Goal: Information Seeking & Learning: Learn about a topic

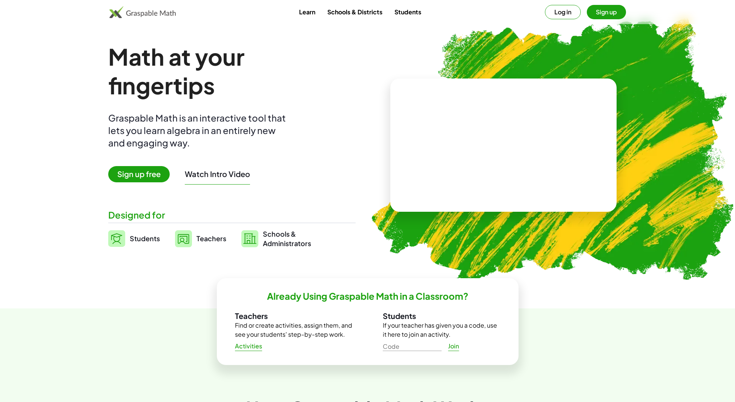
click at [558, 6] on button "Log in" at bounding box center [563, 12] width 36 height 14
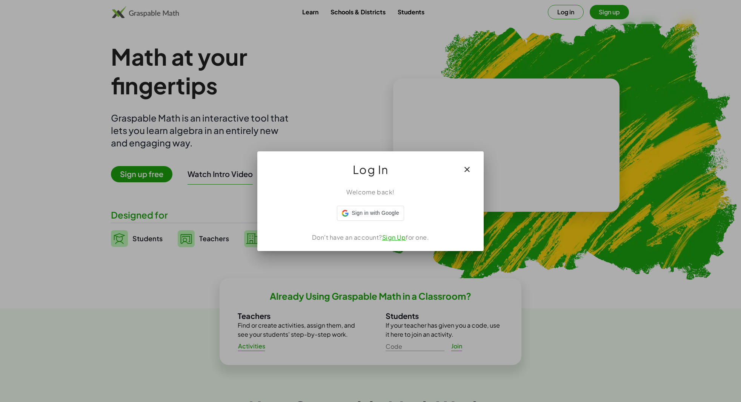
click at [257, 99] on div at bounding box center [370, 201] width 741 height 402
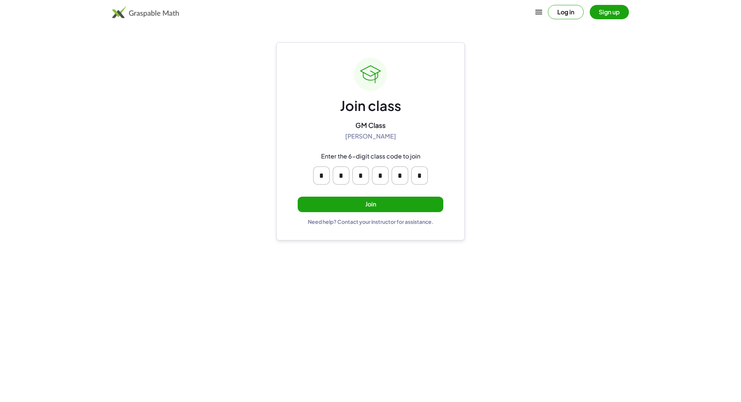
click at [333, 203] on button "Join" at bounding box center [371, 204] width 146 height 15
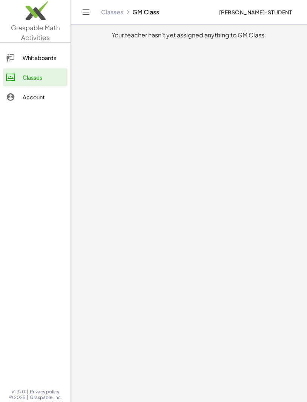
click at [183, 99] on main "Your teacher hasn't yet assigned anything to GM Class." at bounding box center [189, 201] width 236 height 402
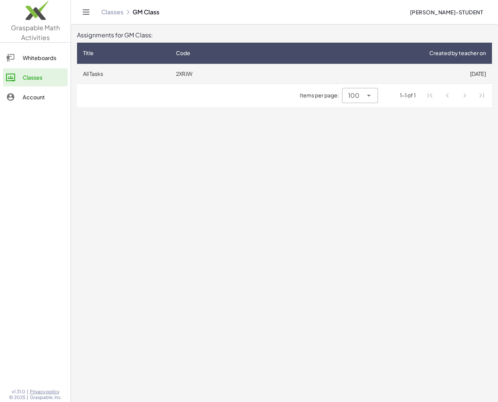
click at [121, 72] on td "All Tasks" at bounding box center [123, 74] width 93 height 20
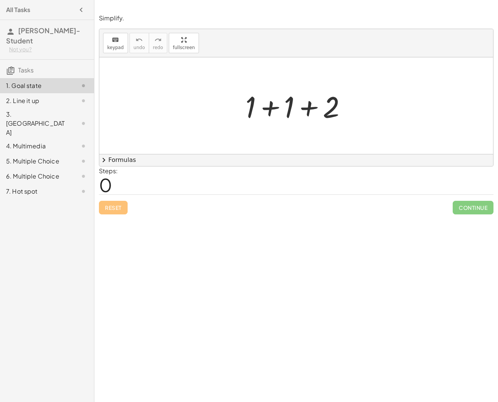
click at [307, 112] on div at bounding box center [298, 105] width 115 height 39
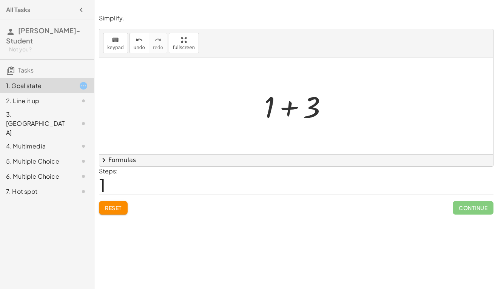
click at [307, 228] on div "Simplify. keyboard keypad undo undo redo redo fullscreen + 1 + 1 + 2 + 1 + 3 × …" at bounding box center [295, 144] width 403 height 289
click at [236, 235] on div "Simplify. keyboard keypad undo undo redo redo fullscreen + 1 + 1 + 2 + 1 + 3 × …" at bounding box center [295, 144] width 403 height 289
click at [35, 96] on div "2. Line it up" at bounding box center [36, 100] width 61 height 9
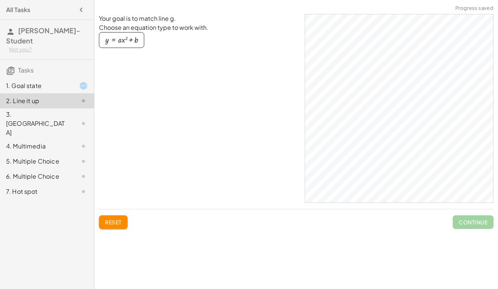
click at [121, 41] on div "button" at bounding box center [121, 40] width 32 height 8
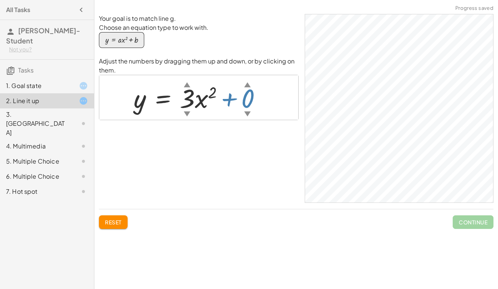
drag, startPoint x: 250, startPoint y: 96, endPoint x: 252, endPoint y: 108, distance: 12.5
click at [252, 108] on div at bounding box center [201, 97] width 143 height 34
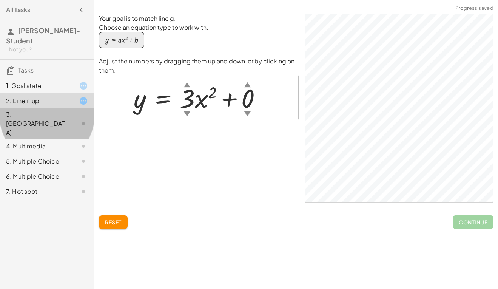
click at [38, 110] on div "3. [GEOGRAPHIC_DATA]" at bounding box center [36, 123] width 61 height 27
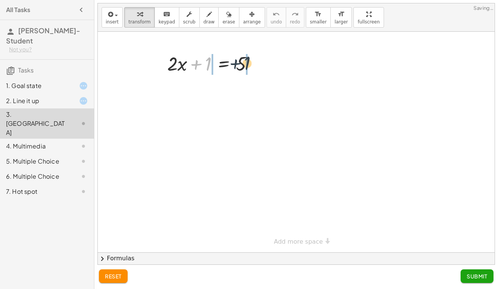
drag, startPoint x: 220, startPoint y: 66, endPoint x: 244, endPoint y: 61, distance: 24.6
click at [244, 61] on div at bounding box center [213, 63] width 100 height 26
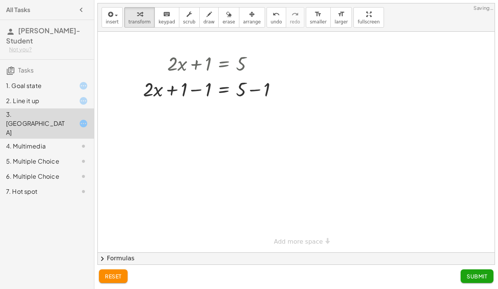
click at [42, 141] on div "4. Multimedia" at bounding box center [36, 145] width 61 height 9
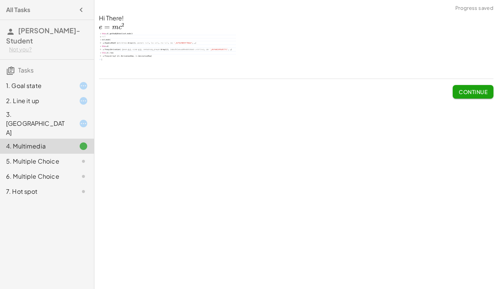
click at [465, 89] on span "Continue" at bounding box center [472, 91] width 29 height 7
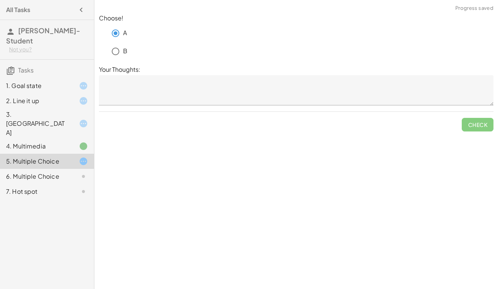
click at [154, 82] on textarea at bounding box center [296, 90] width 394 height 30
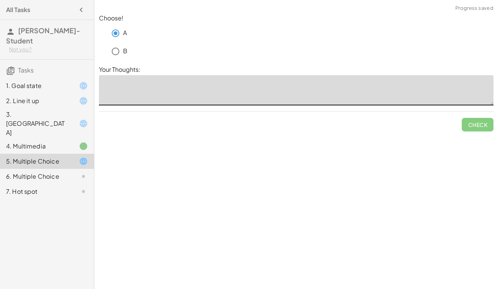
type textarea "*"
click at [465, 129] on button "Check" at bounding box center [477, 125] width 32 height 14
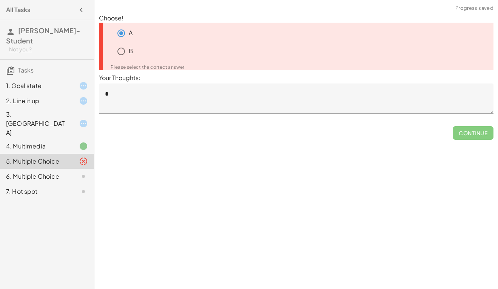
click at [135, 99] on textarea "*" at bounding box center [296, 98] width 394 height 30
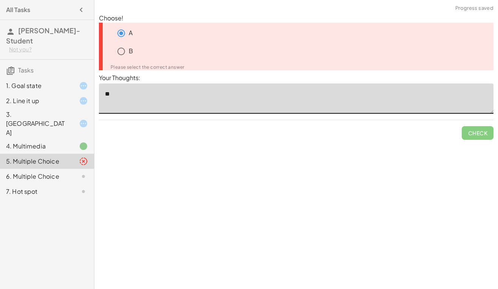
type textarea "**"
click at [49, 172] on div "6. Multiple Choice" at bounding box center [36, 176] width 61 height 9
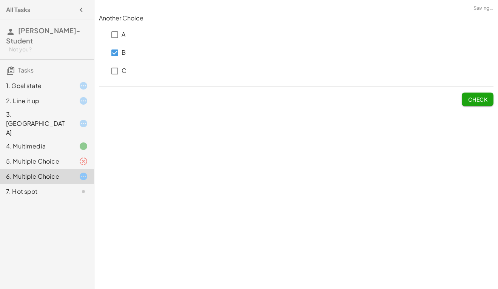
click at [484, 104] on button "Check" at bounding box center [477, 99] width 32 height 14
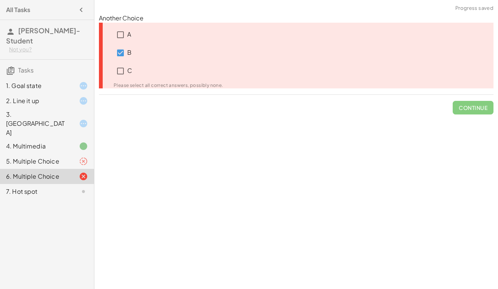
click at [34, 187] on div "7. Hot spot" at bounding box center [36, 191] width 61 height 9
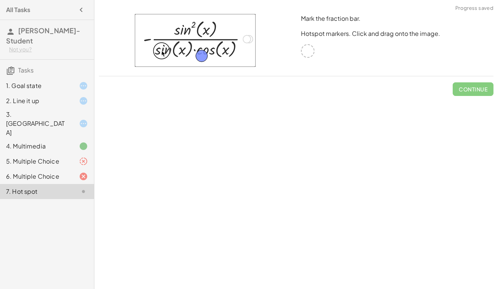
drag, startPoint x: 308, startPoint y: 51, endPoint x: 202, endPoint y: 55, distance: 106.1
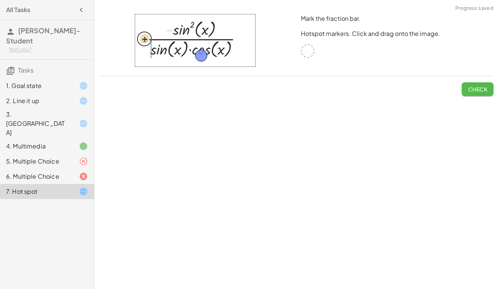
click at [482, 91] on span "Check" at bounding box center [477, 89] width 20 height 7
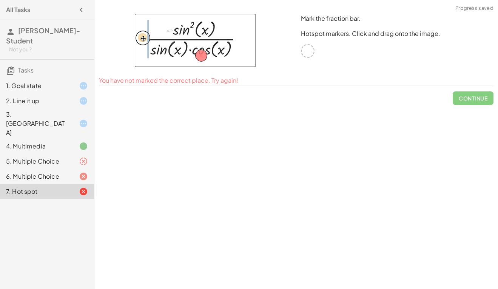
click at [43, 81] on div "1. Goal state" at bounding box center [36, 85] width 61 height 9
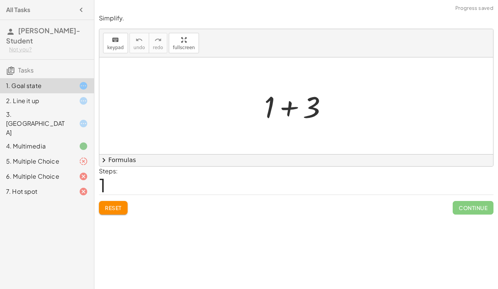
click at [47, 187] on div "7. Hot spot" at bounding box center [36, 191] width 61 height 9
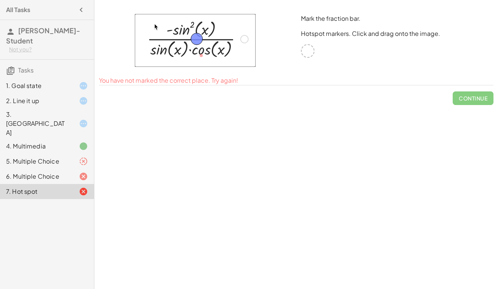
drag, startPoint x: 200, startPoint y: 55, endPoint x: 195, endPoint y: 38, distance: 17.3
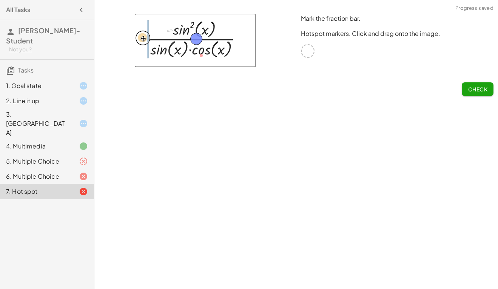
click at [54, 172] on div "6. Multiple Choice" at bounding box center [36, 176] width 61 height 9
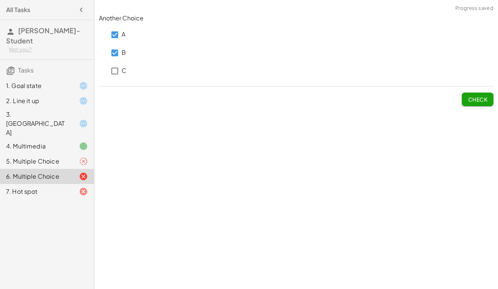
click at [469, 97] on span "Check" at bounding box center [477, 99] width 20 height 7
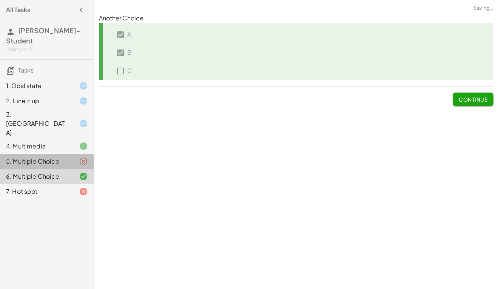
click at [49, 157] on div "5. Multiple Choice" at bounding box center [36, 161] width 61 height 9
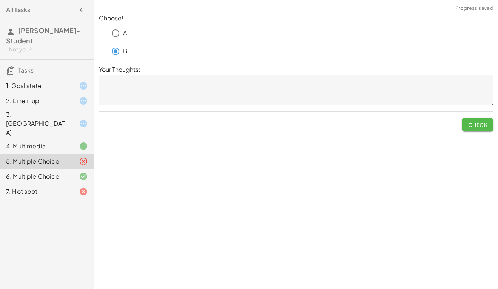
click at [488, 123] on button "Check" at bounding box center [477, 125] width 32 height 14
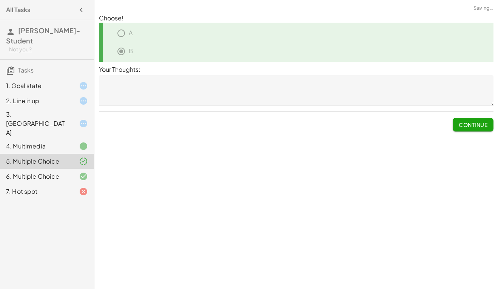
click at [42, 141] on div "4. Multimedia" at bounding box center [36, 145] width 61 height 9
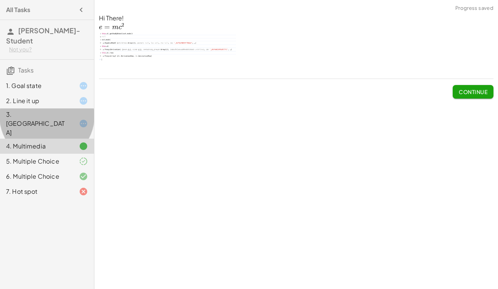
click at [46, 154] on div "3. [GEOGRAPHIC_DATA]" at bounding box center [47, 161] width 94 height 15
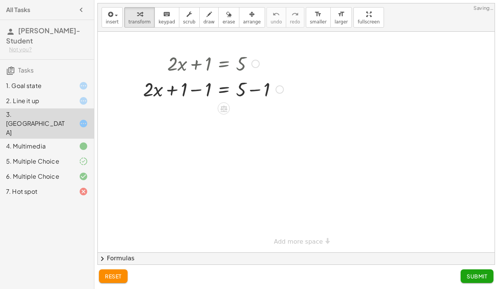
click at [192, 88] on div at bounding box center [213, 89] width 148 height 26
click at [29, 96] on div "2. Line it up" at bounding box center [36, 100] width 61 height 9
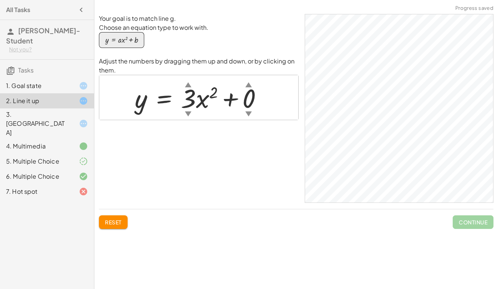
click at [54, 110] on div "3. [GEOGRAPHIC_DATA]" at bounding box center [36, 123] width 61 height 27
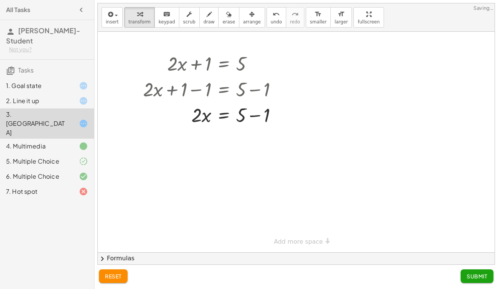
click at [478, 278] on span "Submit" at bounding box center [476, 275] width 21 height 7
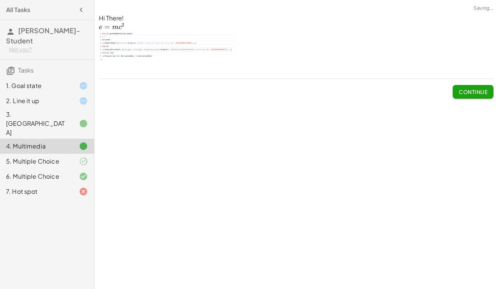
click at [42, 138] on div "2. Line it up" at bounding box center [47, 145] width 94 height 15
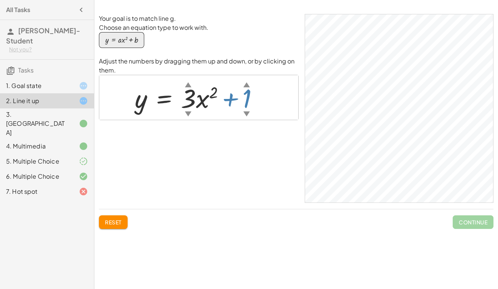
drag, startPoint x: 249, startPoint y: 93, endPoint x: 249, endPoint y: 86, distance: 6.8
click at [164, 98] on div "y = + · 3 ▲ ▼ · x 2 + 1 ▲ ▼" at bounding box center [164, 98] width 0 height 0
drag, startPoint x: 187, startPoint y: 101, endPoint x: 187, endPoint y: 110, distance: 9.1
click at [164, 98] on div "y = + · 2 ▲ ▼ · x 2 + 1 ▲ ▼" at bounding box center [164, 98] width 0 height 0
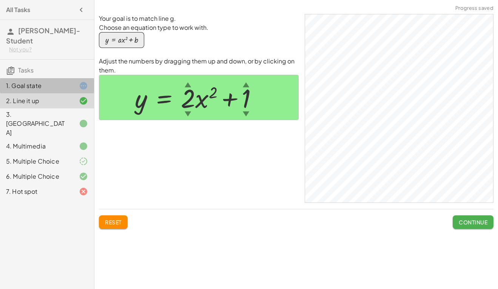
click at [32, 81] on div "1. Goal state" at bounding box center [36, 85] width 61 height 9
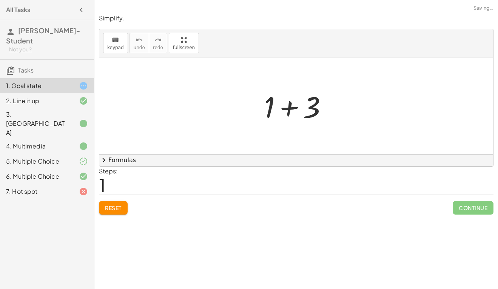
click at [284, 113] on div at bounding box center [298, 105] width 77 height 39
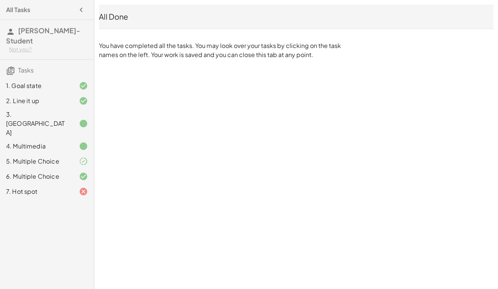
click at [26, 187] on div "7. Hot spot" at bounding box center [36, 191] width 61 height 9
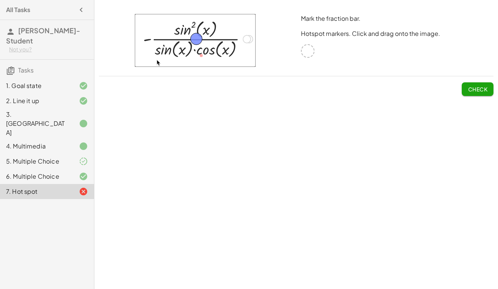
click at [21, 46] on div "Not you?" at bounding box center [48, 50] width 79 height 8
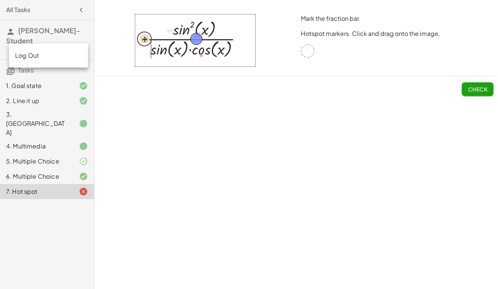
click at [49, 55] on div "Log Out" at bounding box center [48, 55] width 67 height 9
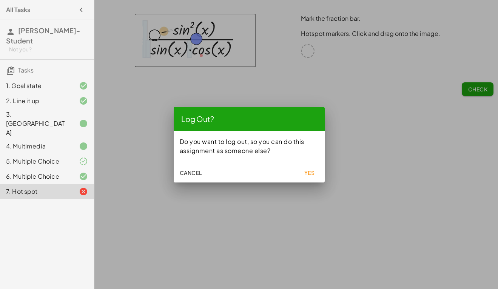
click at [315, 172] on button "Yes" at bounding box center [309, 173] width 24 height 14
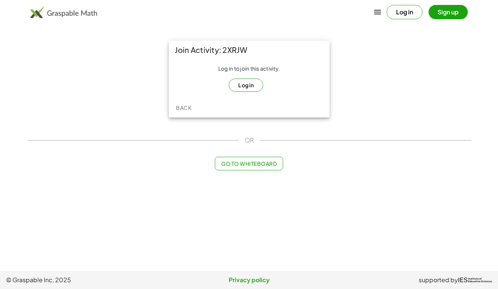
click at [238, 88] on button "Log in" at bounding box center [246, 84] width 34 height 13
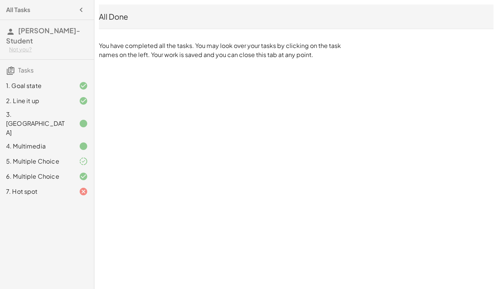
click at [41, 187] on div "7. Hot spot" at bounding box center [36, 191] width 61 height 9
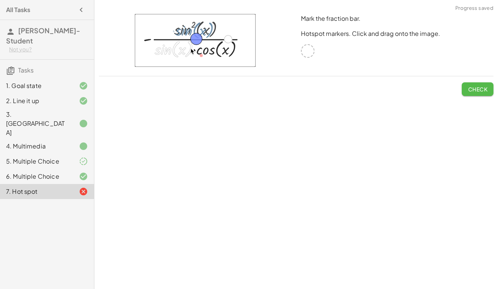
click at [481, 88] on span "Check" at bounding box center [477, 89] width 20 height 7
click at [478, 89] on span "Continue" at bounding box center [472, 89] width 29 height 7
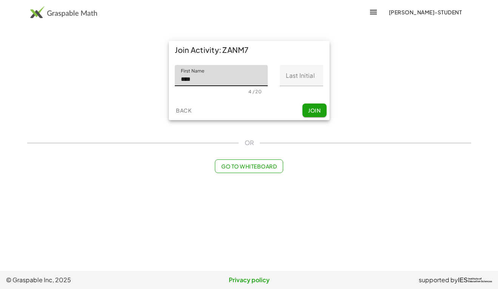
type input "****"
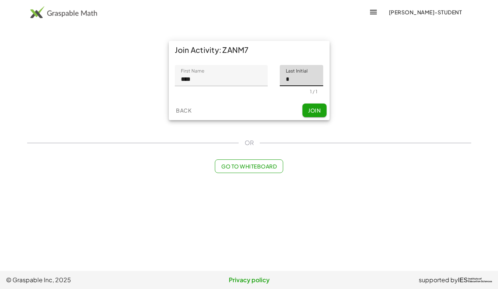
type input "*"
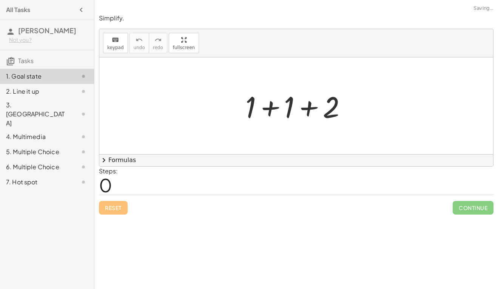
click at [43, 95] on div "2. Line it up" at bounding box center [36, 91] width 61 height 9
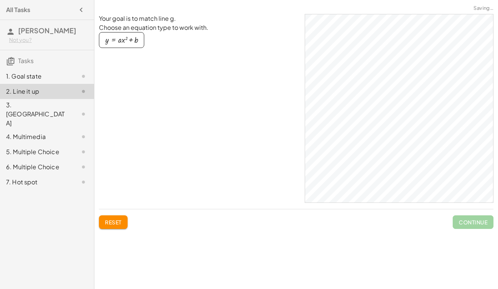
click at [112, 40] on div "button" at bounding box center [121, 40] width 32 height 8
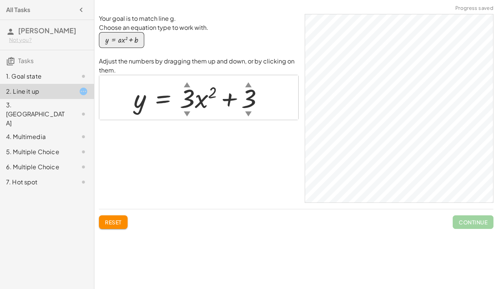
click at [30, 75] on div "1. Goal state" at bounding box center [36, 76] width 61 height 9
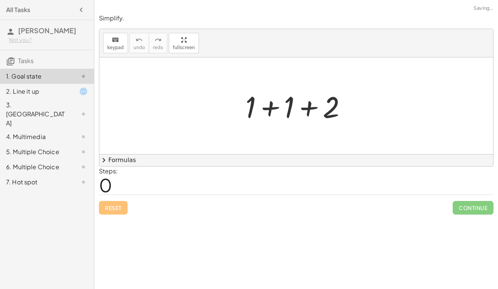
click at [263, 97] on div at bounding box center [298, 105] width 115 height 39
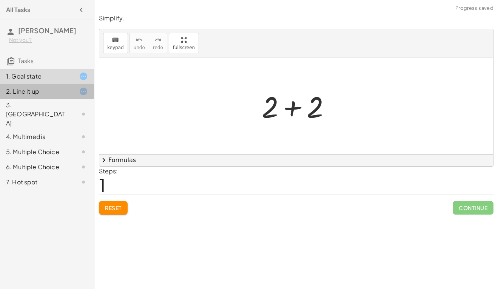
click at [41, 91] on div "2. Line it up" at bounding box center [36, 91] width 61 height 9
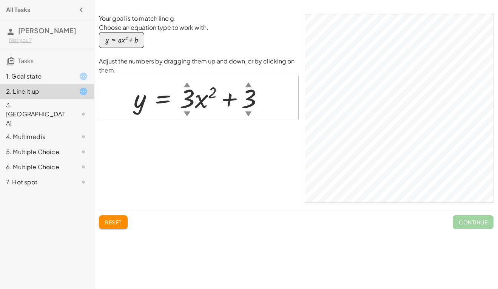
click at [27, 40] on div "Not you?" at bounding box center [48, 40] width 79 height 8
click at [53, 58] on div "Log Out" at bounding box center [48, 55] width 67 height 9
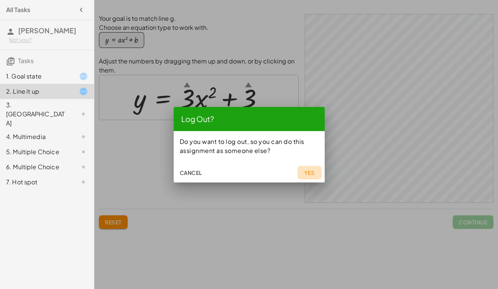
click at [306, 169] on span "Yes" at bounding box center [309, 172] width 11 height 7
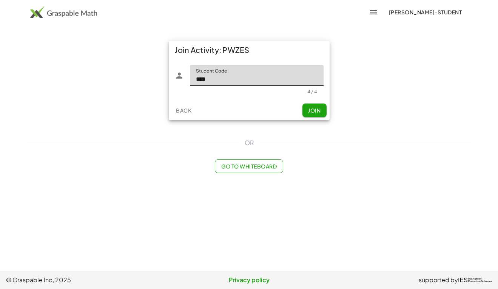
type input "****"
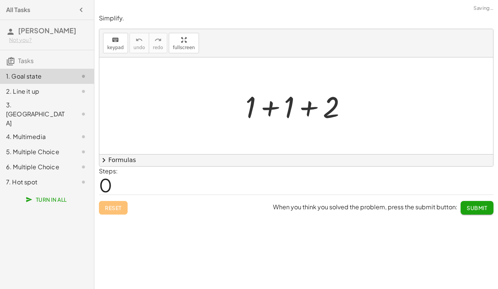
click at [274, 111] on div at bounding box center [298, 105] width 115 height 39
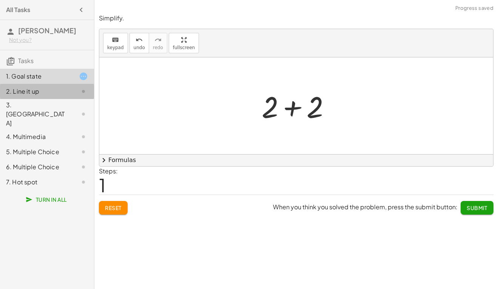
click at [26, 89] on div "2. Line it up" at bounding box center [36, 91] width 61 height 9
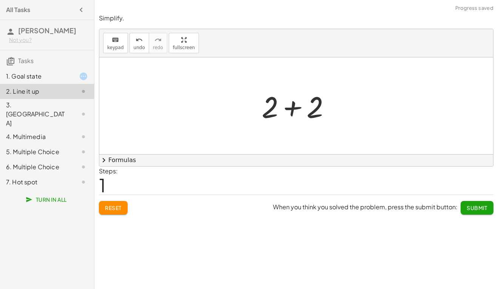
click at [28, 111] on div "3. [GEOGRAPHIC_DATA]" at bounding box center [36, 113] width 61 height 27
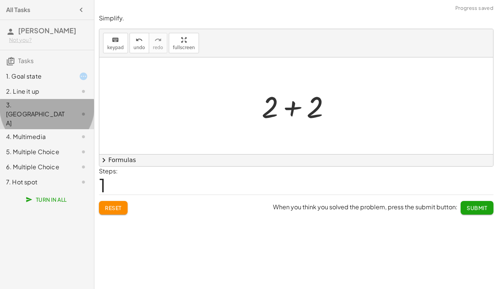
click at [33, 129] on div "2. Line it up" at bounding box center [47, 136] width 94 height 15
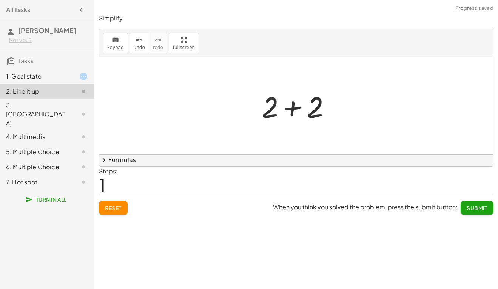
click at [35, 75] on div "1. Goal state" at bounding box center [36, 76] width 61 height 9
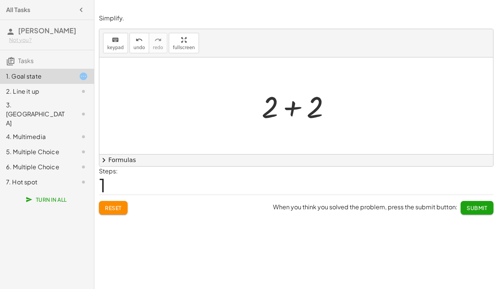
click at [299, 104] on div at bounding box center [299, 105] width 82 height 39
click at [475, 206] on span "Submit" at bounding box center [476, 207] width 21 height 7
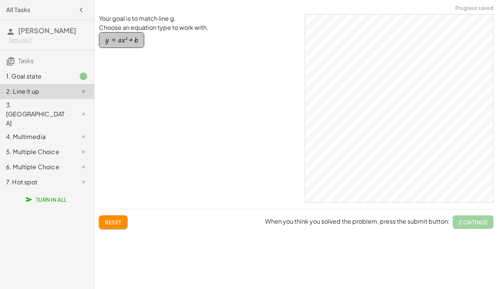
click at [120, 39] on div "button" at bounding box center [121, 40] width 32 height 8
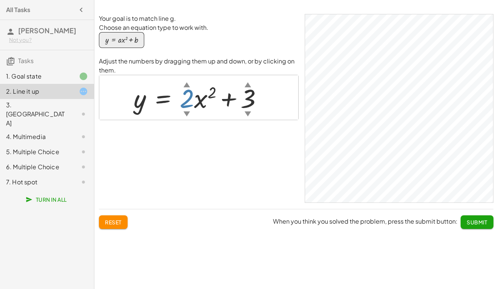
drag, startPoint x: 188, startPoint y: 100, endPoint x: 191, endPoint y: 106, distance: 7.3
click at [191, 106] on div at bounding box center [201, 97] width 143 height 34
drag, startPoint x: 241, startPoint y: 97, endPoint x: 249, endPoint y: 106, distance: 12.4
click at [249, 106] on div at bounding box center [201, 97] width 143 height 34
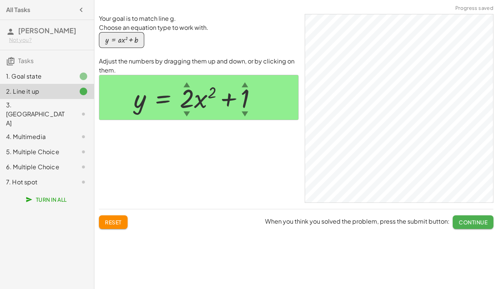
click at [479, 226] on button "Continue" at bounding box center [472, 222] width 41 height 14
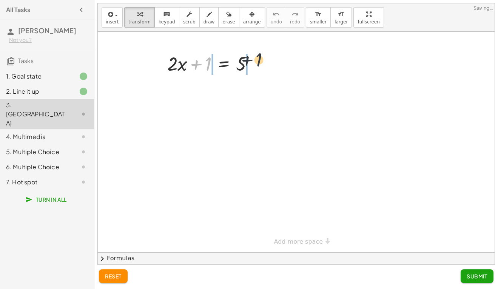
drag, startPoint x: 201, startPoint y: 63, endPoint x: 253, endPoint y: 60, distance: 52.2
click at [253, 60] on div at bounding box center [213, 63] width 100 height 26
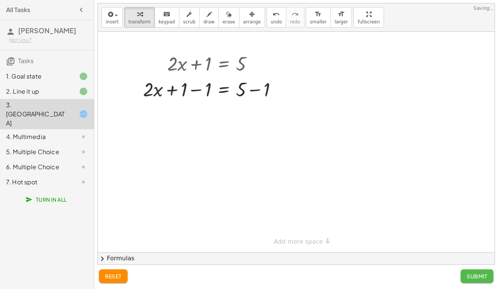
click at [484, 275] on span "Submit" at bounding box center [476, 275] width 21 height 7
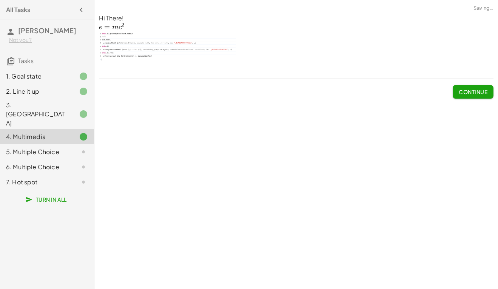
click at [42, 104] on div "3. Canvas" at bounding box center [36, 113] width 61 height 27
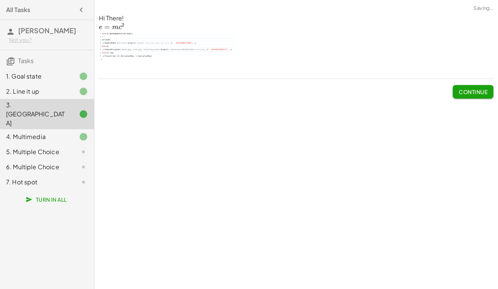
click at [42, 104] on div "3. Canvas" at bounding box center [36, 113] width 61 height 27
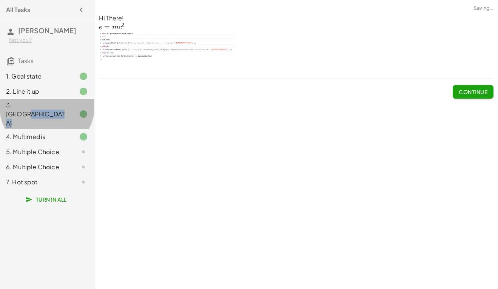
click at [42, 104] on div "3. Canvas" at bounding box center [36, 113] width 61 height 27
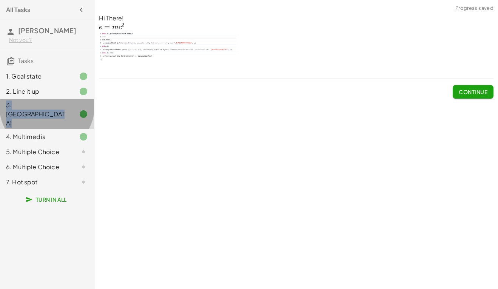
click at [42, 104] on div "3. Canvas" at bounding box center [36, 113] width 61 height 27
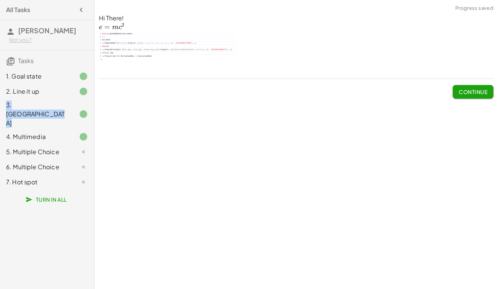
click at [49, 107] on div "3. Canvas" at bounding box center [36, 113] width 61 height 27
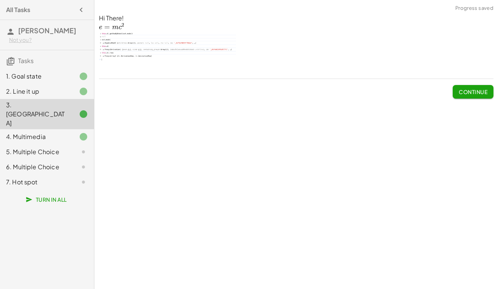
click at [48, 132] on div "4. Multimedia" at bounding box center [36, 136] width 61 height 9
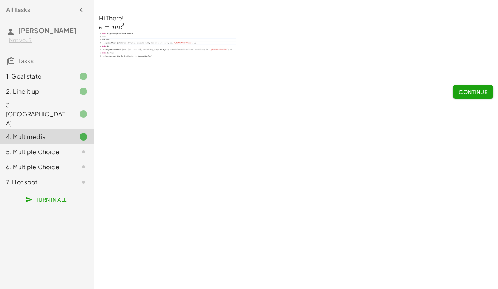
click at [465, 85] on button "Continue" at bounding box center [472, 92] width 41 height 14
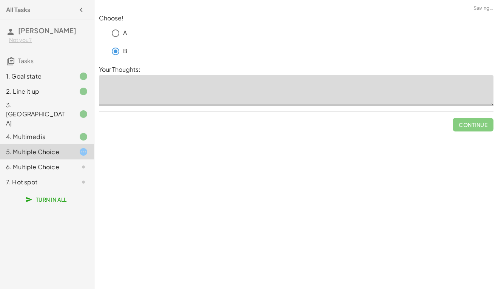
click at [139, 94] on textarea at bounding box center [296, 90] width 394 height 30
type textarea "***"
click at [471, 122] on span "Continue" at bounding box center [472, 124] width 29 height 7
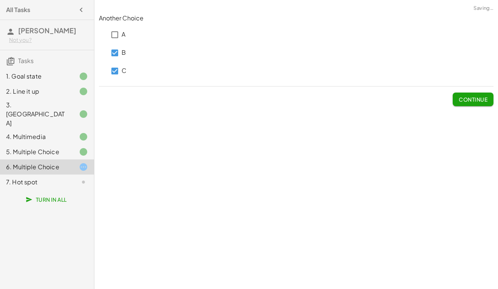
click at [466, 100] on span "Continue" at bounding box center [472, 99] width 29 height 7
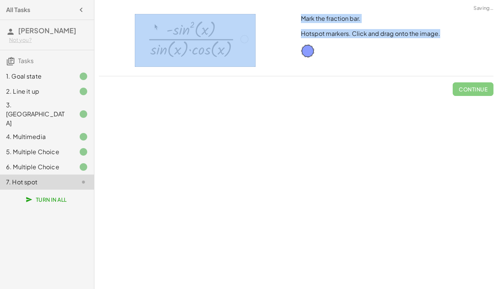
drag, startPoint x: 314, startPoint y: 51, endPoint x: 208, endPoint y: 40, distance: 106.1
click at [208, 40] on div "Mark the fraction bar. Hotspot markers. Click and drag onto the image." at bounding box center [295, 44] width 403 height 71
drag, startPoint x: 307, startPoint y: 49, endPoint x: 207, endPoint y: 47, distance: 100.0
click at [470, 87] on span "Continue" at bounding box center [472, 89] width 29 height 7
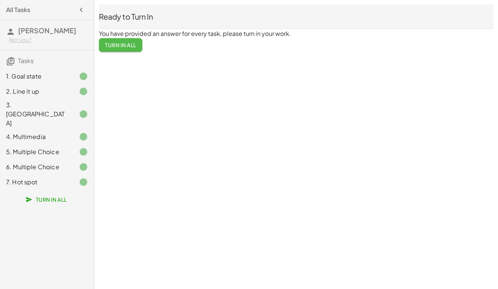
click at [123, 41] on span "Turn In All" at bounding box center [120, 44] width 31 height 7
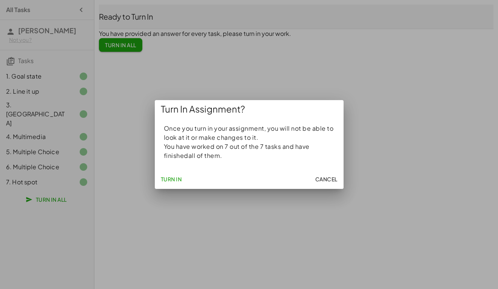
click at [177, 175] on span "Turn In" at bounding box center [171, 178] width 21 height 7
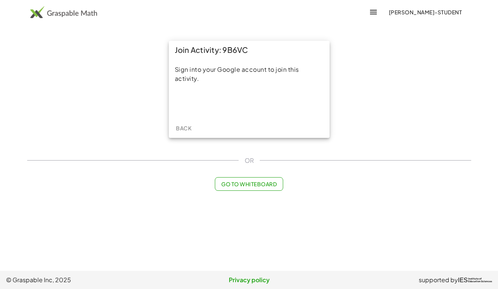
click at [240, 114] on div "Sign into your Google account to join this activity." at bounding box center [249, 88] width 161 height 59
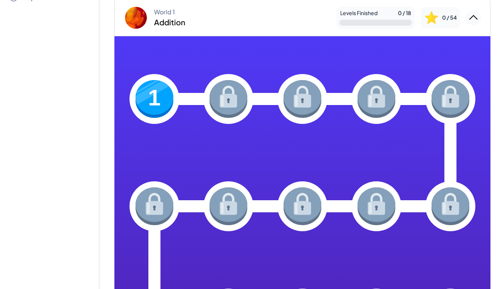
scroll to position [32, 0]
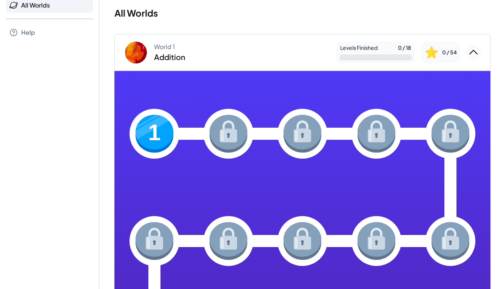
click at [150, 130] on img at bounding box center [154, 134] width 38 height 38
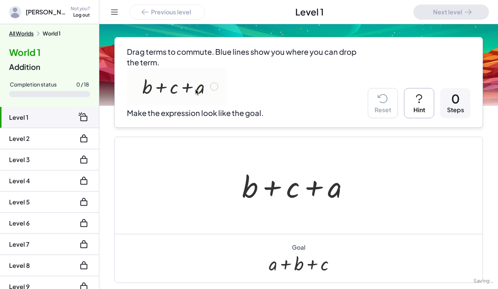
scroll to position [83, 0]
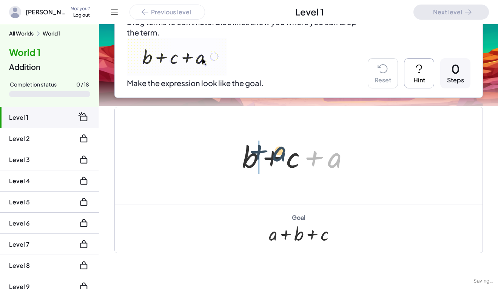
drag, startPoint x: 326, startPoint y: 157, endPoint x: 276, endPoint y: 152, distance: 50.0
click at [276, 152] on div at bounding box center [298, 155] width 120 height 39
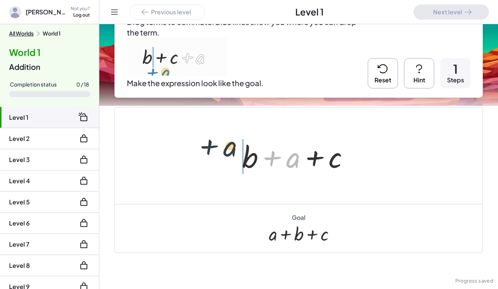
drag, startPoint x: 276, startPoint y: 160, endPoint x: 228, endPoint y: 154, distance: 48.6
click at [228, 154] on div "+ b + c + a + a + b + c + a" at bounding box center [298, 155] width 367 height 97
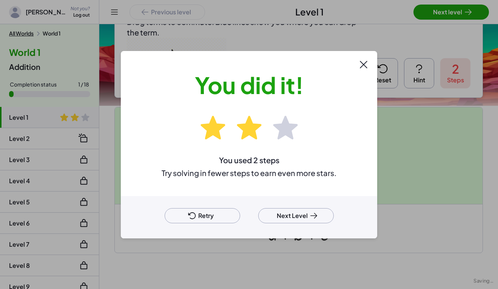
click at [278, 212] on button "Next Level" at bounding box center [295, 215] width 75 height 15
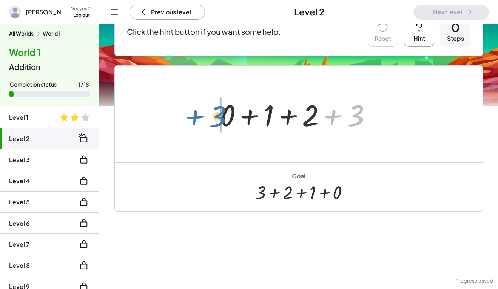
drag, startPoint x: 310, startPoint y: 104, endPoint x: 213, endPoint y: 117, distance: 97.7
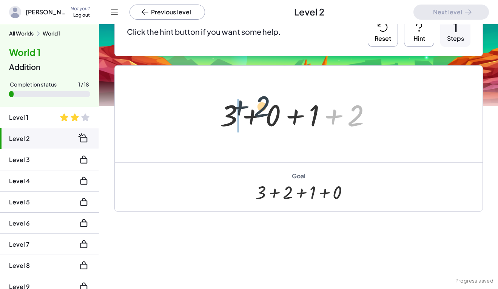
drag, startPoint x: 324, startPoint y: 112, endPoint x: 261, endPoint y: 107, distance: 62.8
click at [261, 107] on div at bounding box center [298, 114] width 164 height 39
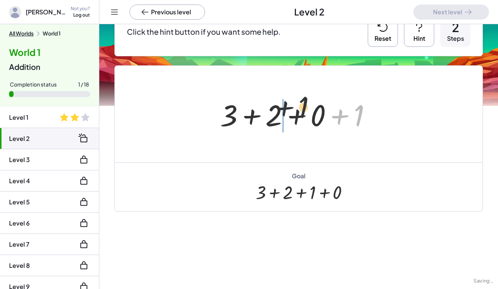
drag, startPoint x: 354, startPoint y: 116, endPoint x: 286, endPoint y: 113, distance: 67.6
click at [286, 113] on div at bounding box center [298, 114] width 164 height 39
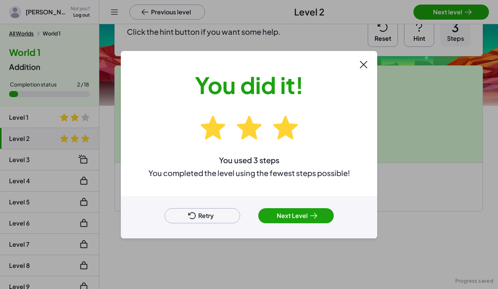
click at [313, 213] on icon at bounding box center [313, 215] width 6 height 5
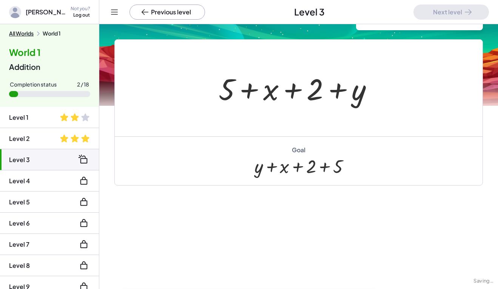
scroll to position [51, 0]
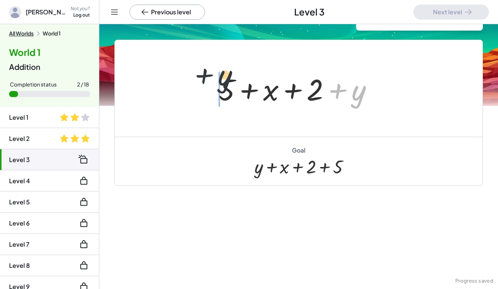
drag, startPoint x: 353, startPoint y: 93, endPoint x: 207, endPoint y: 81, distance: 146.5
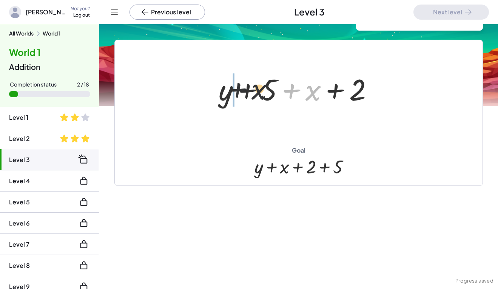
drag, startPoint x: 310, startPoint y: 95, endPoint x: 245, endPoint y: 95, distance: 65.3
click at [245, 95] on div at bounding box center [299, 88] width 168 height 39
click at [77, 11] on div "Not you?" at bounding box center [80, 9] width 19 height 6
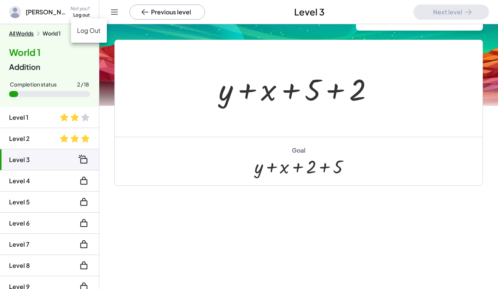
click at [98, 31] on div "Log Out" at bounding box center [89, 30] width 24 height 9
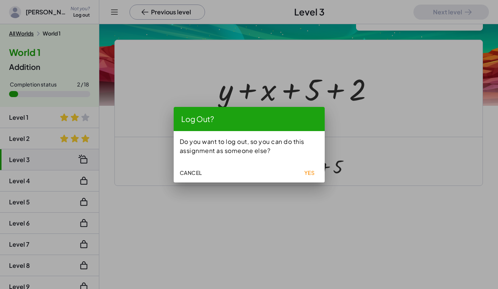
click at [308, 166] on button "Yes" at bounding box center [309, 173] width 24 height 14
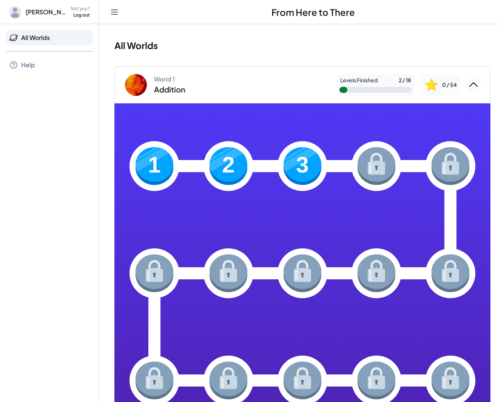
click at [160, 168] on img at bounding box center [154, 166] width 38 height 38
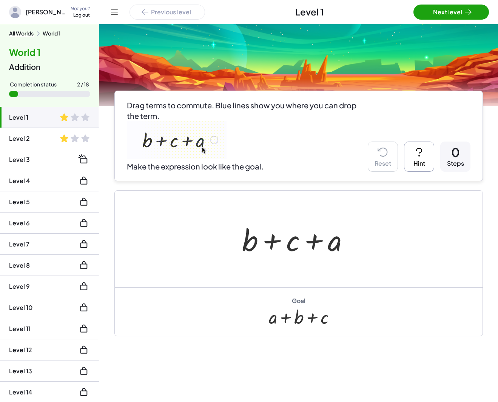
click at [26, 34] on button "All Worlds" at bounding box center [21, 33] width 25 height 7
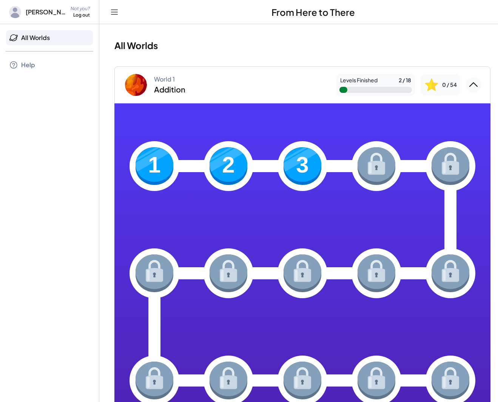
click at [233, 167] on img at bounding box center [228, 166] width 38 height 38
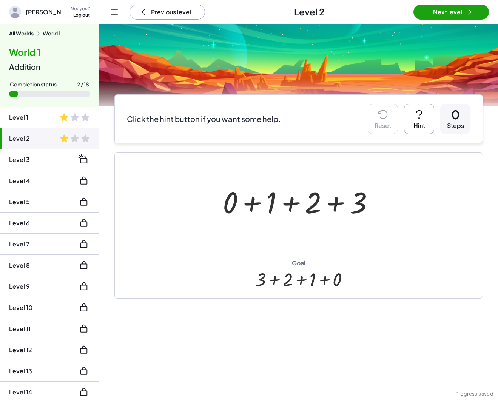
click at [22, 34] on button "All Worlds" at bounding box center [21, 33] width 25 height 7
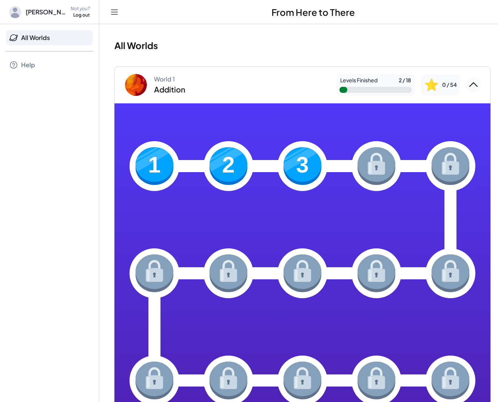
click at [301, 169] on img at bounding box center [302, 166] width 38 height 38
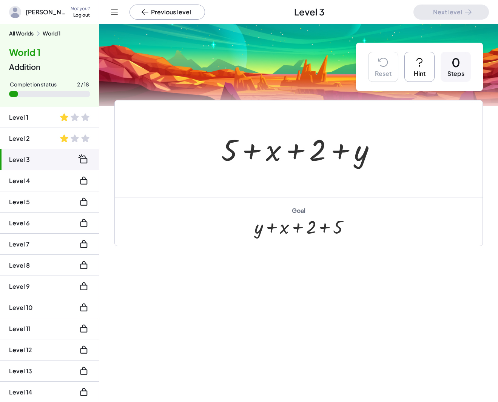
click at [23, 32] on button "All Worlds" at bounding box center [21, 33] width 25 height 7
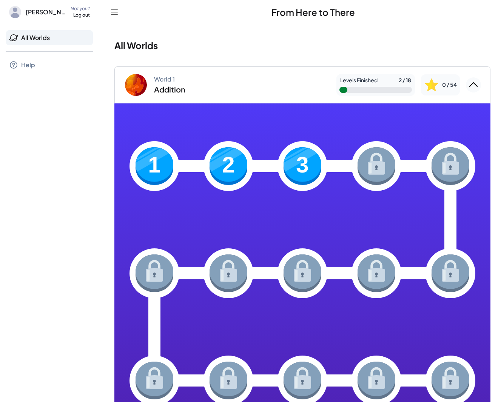
click at [166, 173] on img at bounding box center [154, 166] width 38 height 38
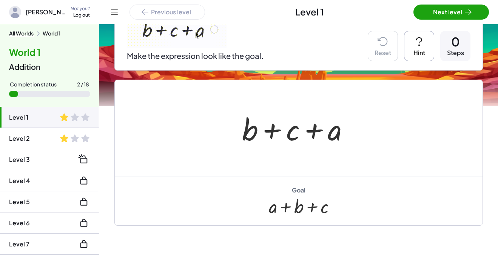
scroll to position [95, 0]
